Goal: Check status: Check status

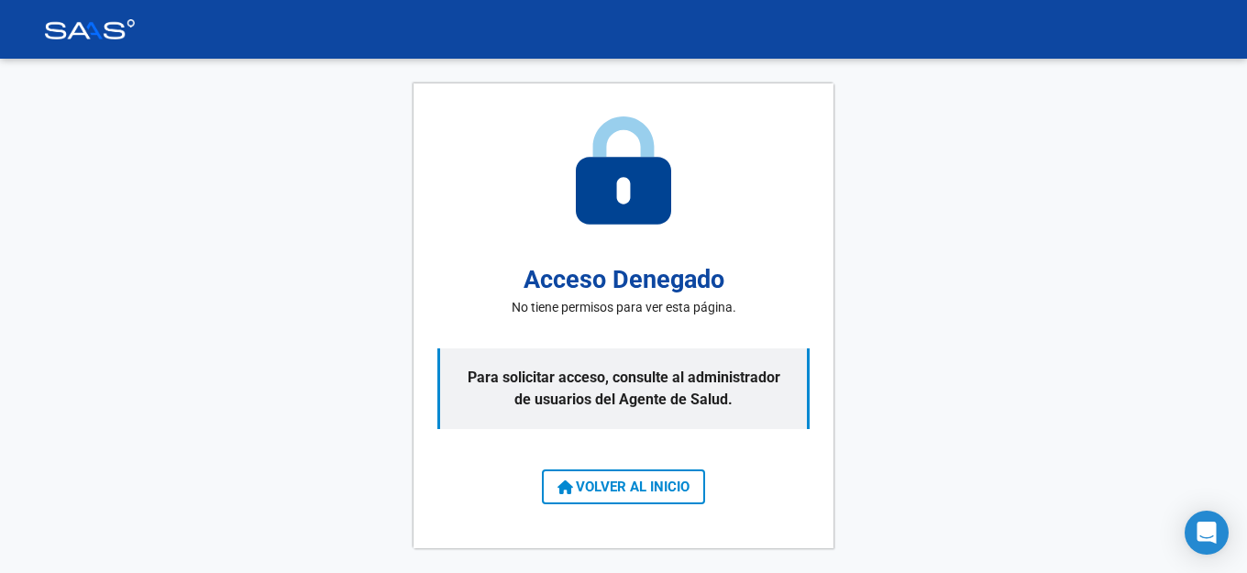
click at [634, 475] on button "VOLVER AL INICIO" at bounding box center [623, 486] width 163 height 35
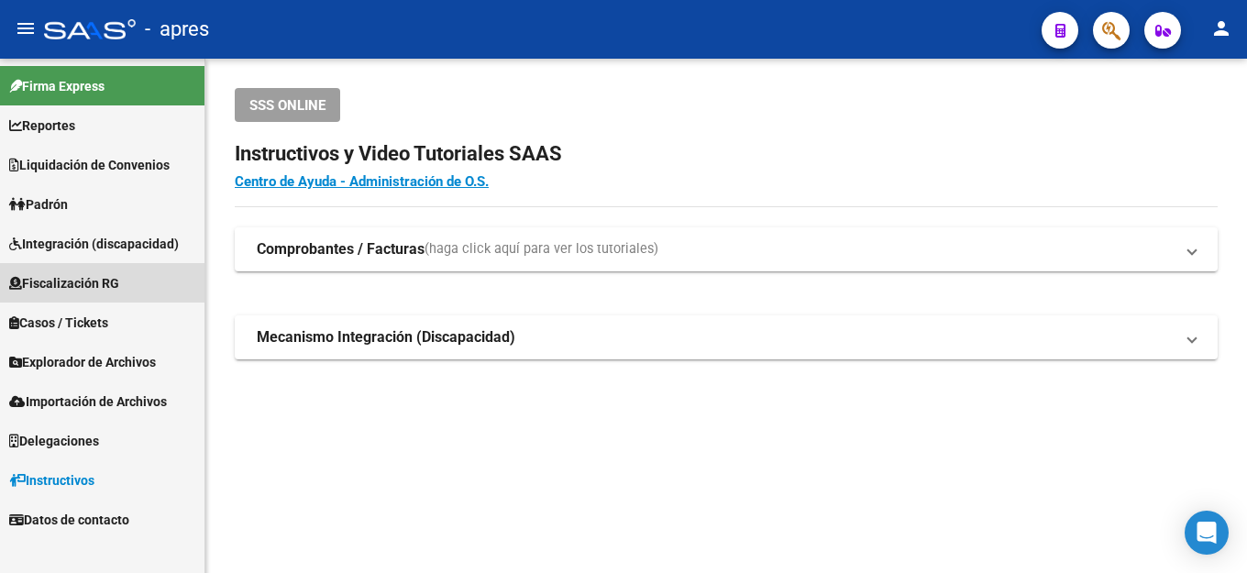
click at [113, 275] on span "Fiscalización RG" at bounding box center [64, 283] width 110 height 20
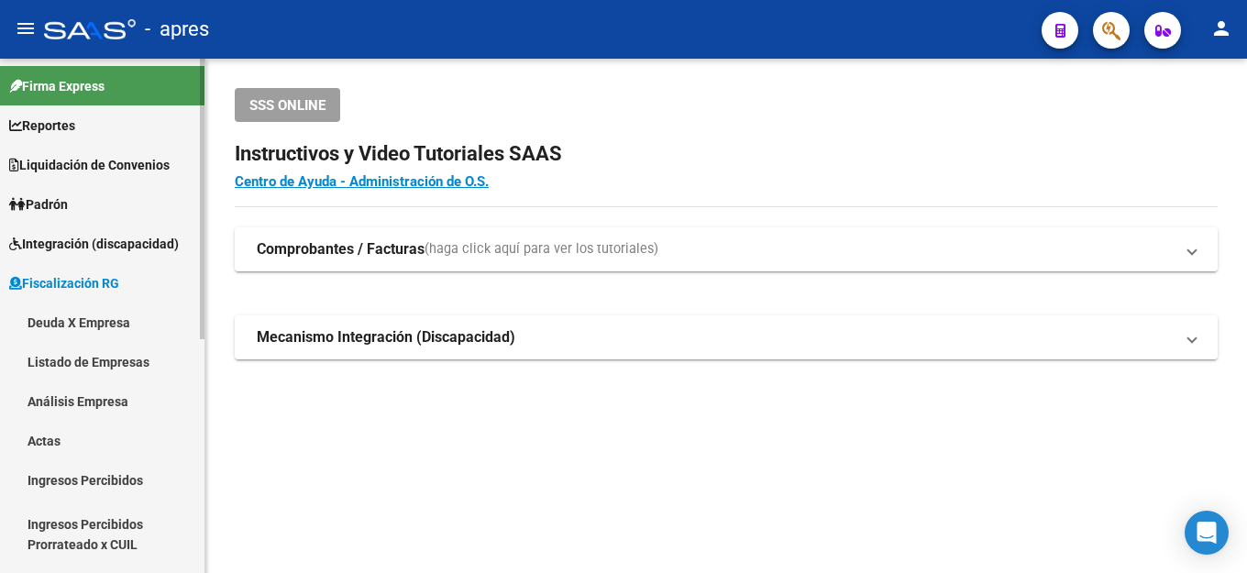
click at [102, 325] on link "Deuda X Empresa" at bounding box center [102, 322] width 204 height 39
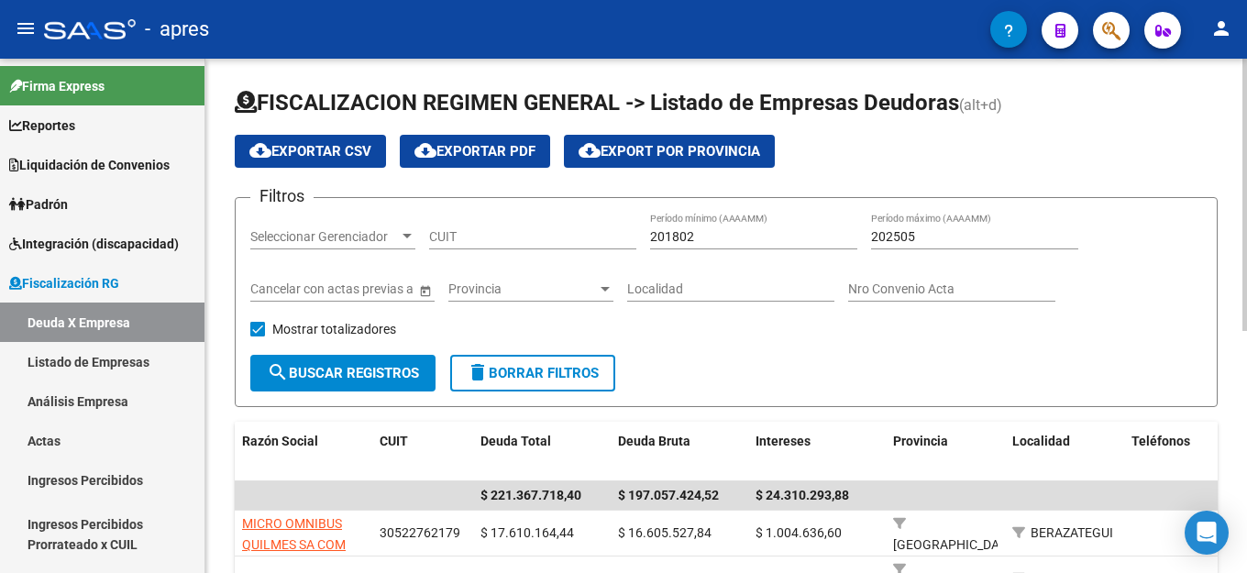
click at [485, 242] on input "CUIT" at bounding box center [532, 237] width 207 height 16
type input "3"
type input "30-71063304-1"
click at [357, 367] on span "search Buscar Registros" at bounding box center [343, 373] width 152 height 17
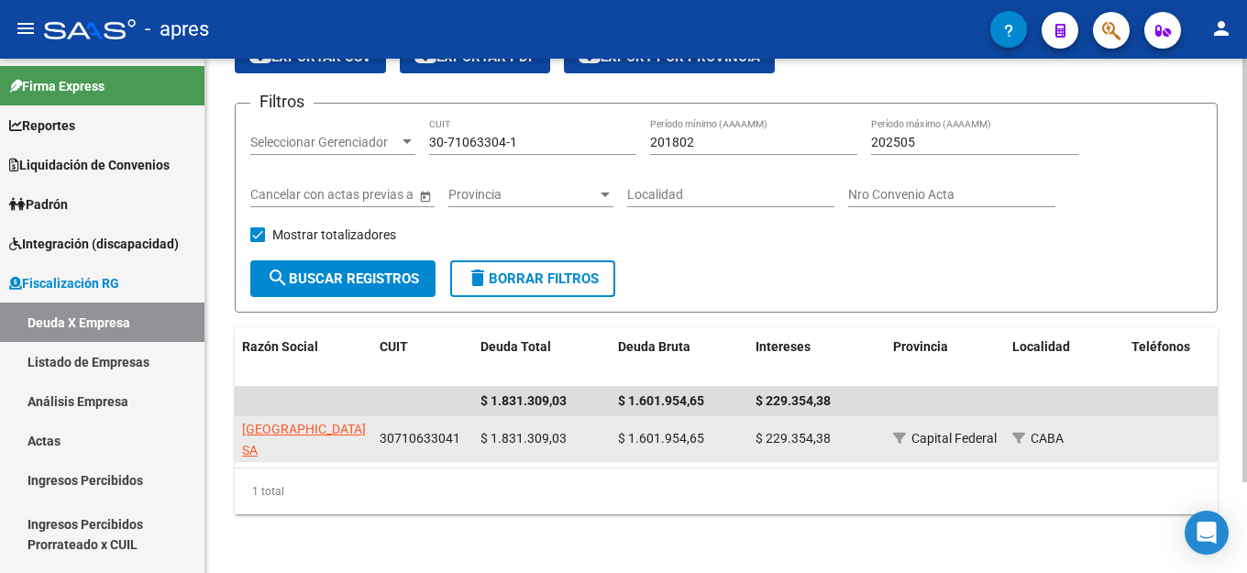
scroll to position [110, 0]
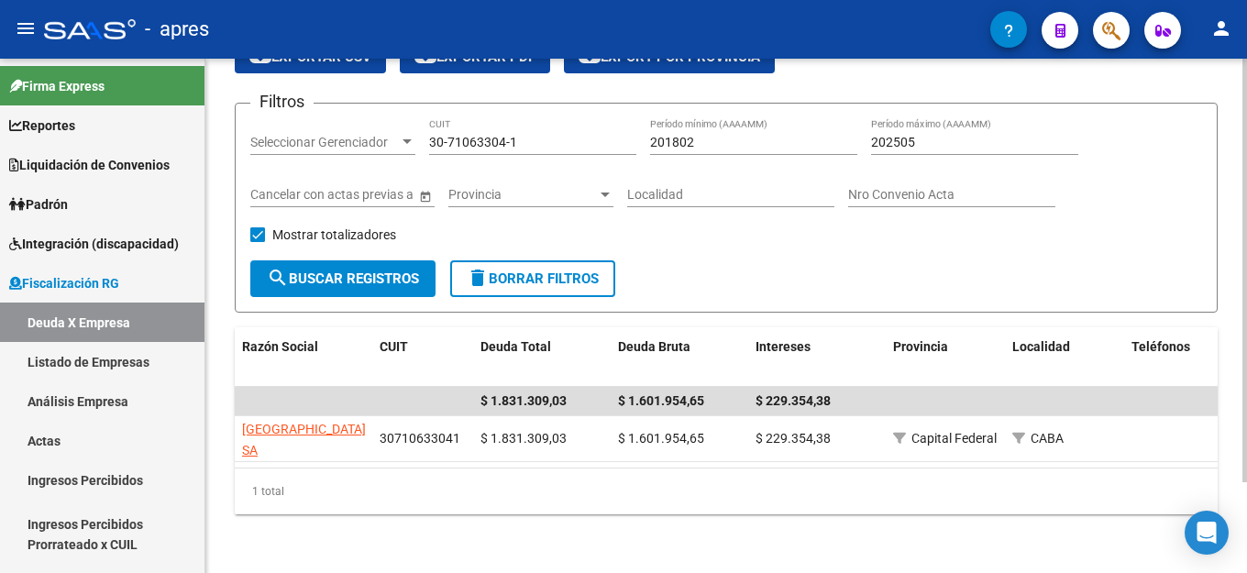
click at [938, 135] on input "202505" at bounding box center [974, 143] width 207 height 16
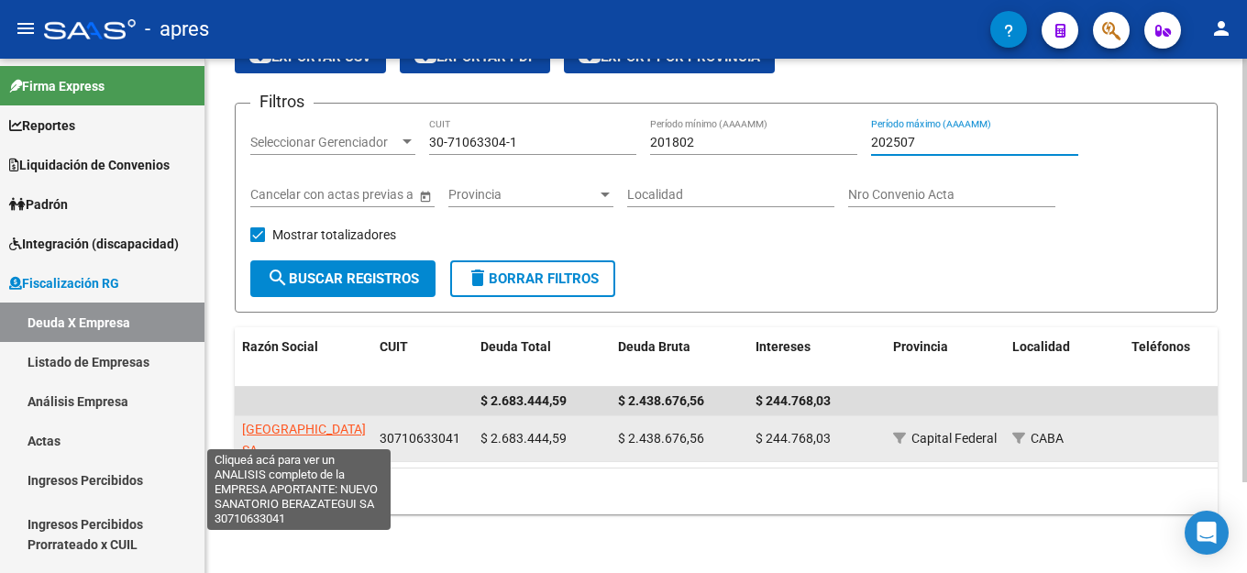
type input "202507"
click at [342, 422] on span "[GEOGRAPHIC_DATA] SA" at bounding box center [304, 440] width 124 height 36
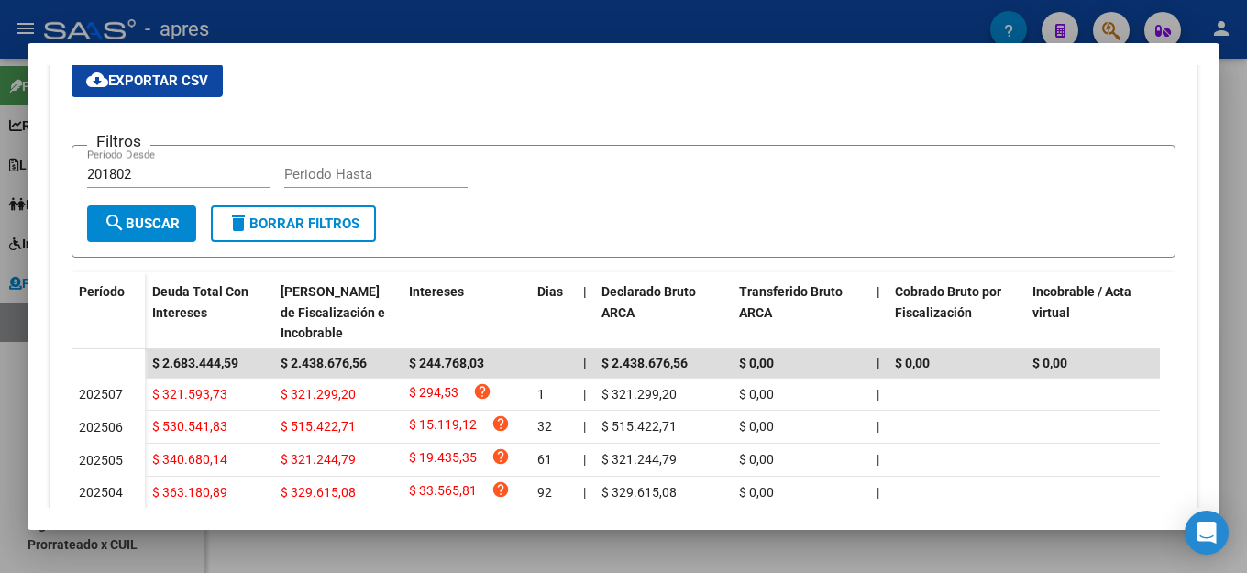
scroll to position [367, 0]
